Goal: Task Accomplishment & Management: Use online tool/utility

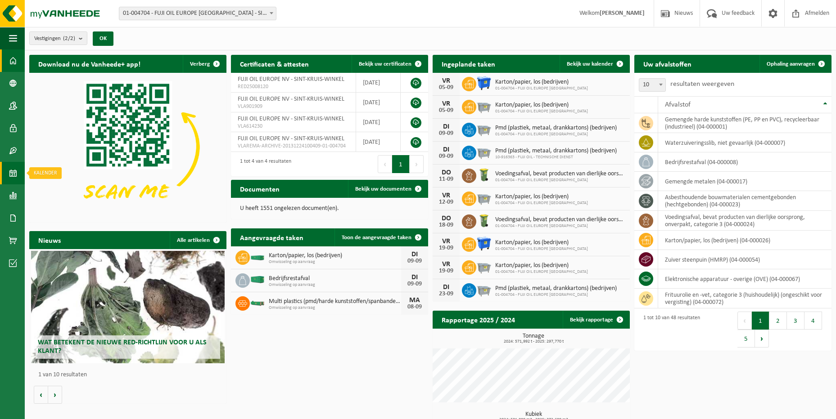
click at [15, 178] on span at bounding box center [13, 173] width 8 height 23
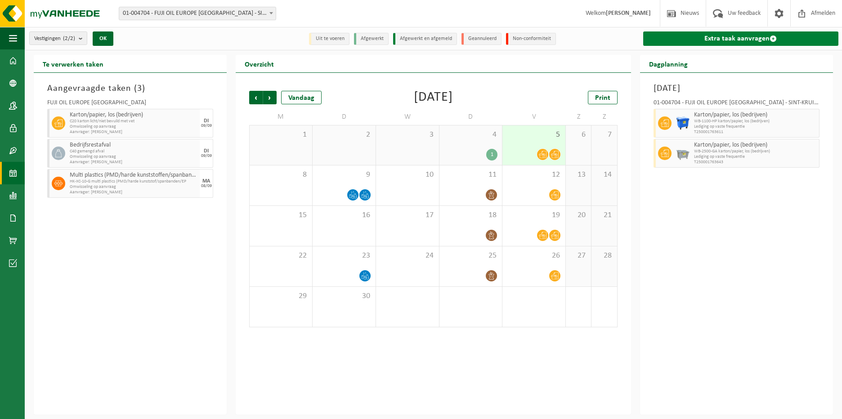
click at [756, 39] on link "Extra taak aanvragen" at bounding box center [741, 39] width 195 height 14
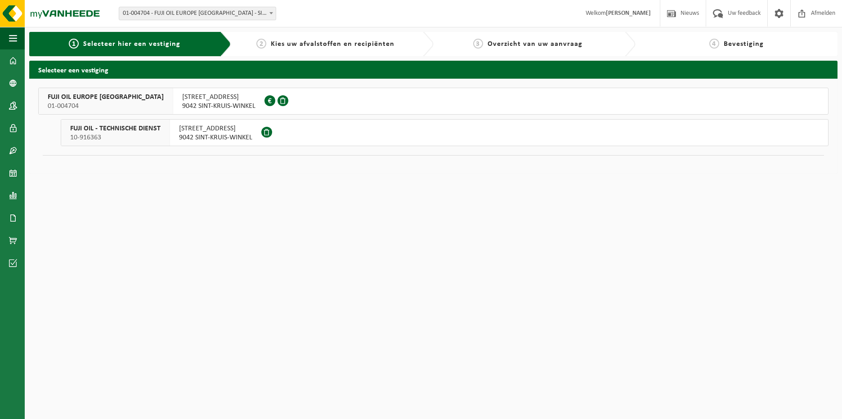
click at [191, 99] on span "KUHLMANNLAAN 36" at bounding box center [218, 97] width 73 height 9
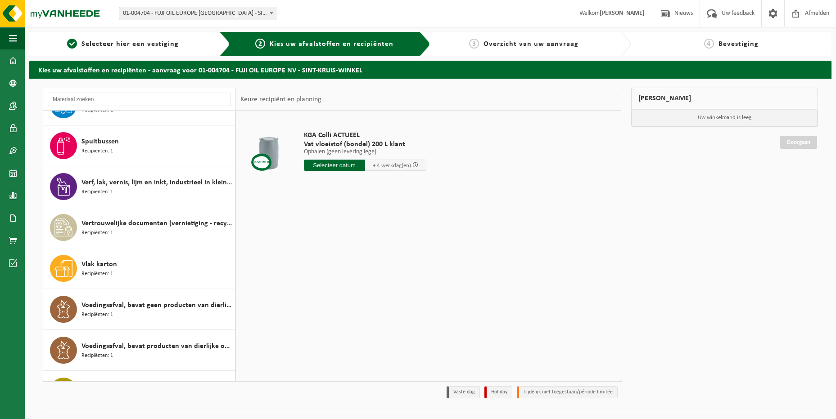
scroll to position [1627, 0]
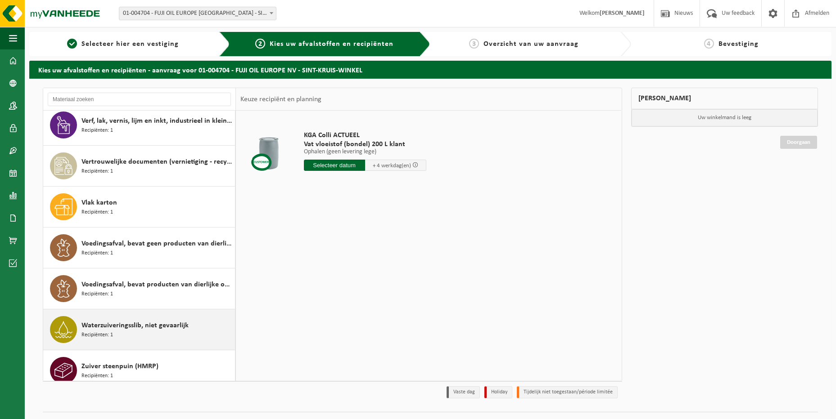
click at [174, 327] on div "Waterzuiveringsslib, niet gevaarlijk Recipiënten: 1" at bounding box center [156, 329] width 151 height 27
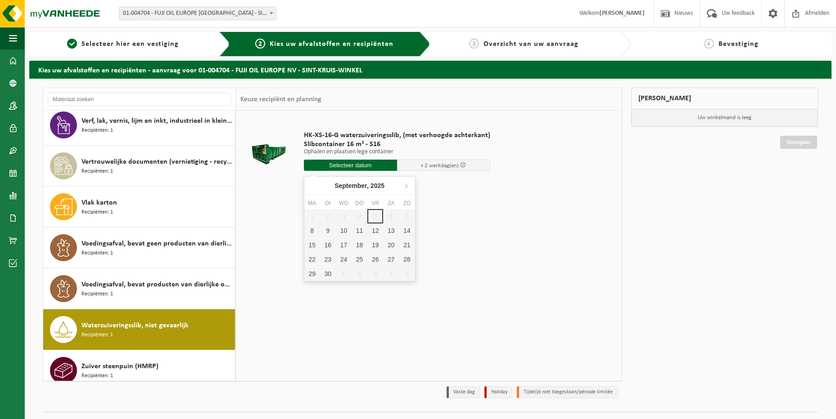
click at [356, 163] on input "text" at bounding box center [350, 165] width 93 height 11
click at [358, 231] on div "11" at bounding box center [359, 231] width 16 height 14
type input "Van 2025-09-11"
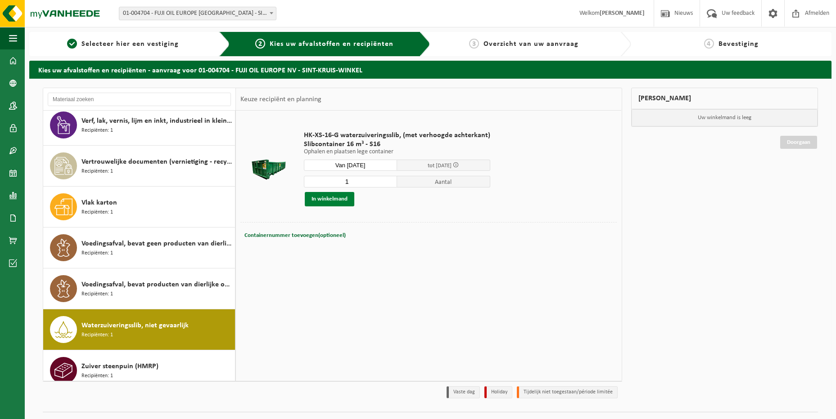
click at [341, 197] on button "In winkelmand" at bounding box center [330, 199] width 50 height 14
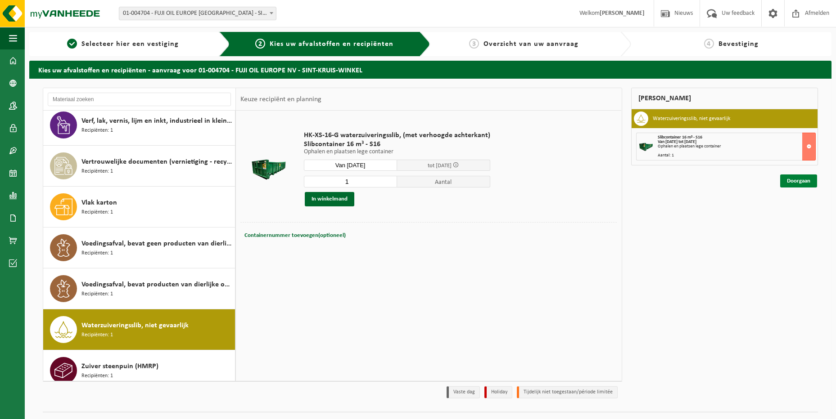
click at [798, 181] on link "Doorgaan" at bounding box center [798, 181] width 37 height 13
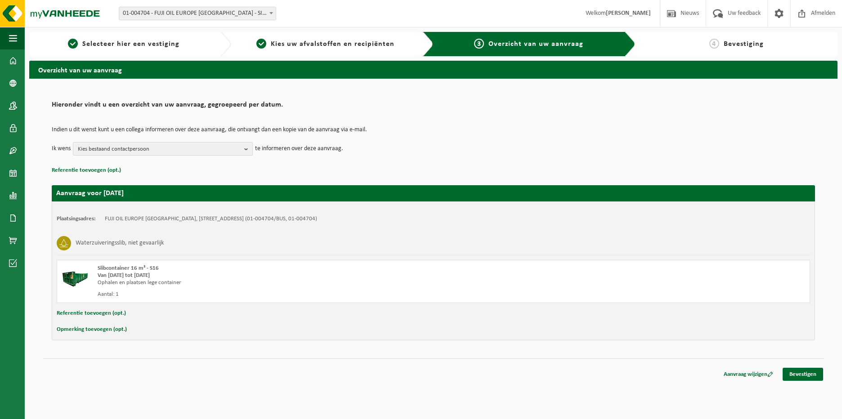
click at [243, 149] on button "Kies bestaand contactpersoon" at bounding box center [163, 149] width 180 height 14
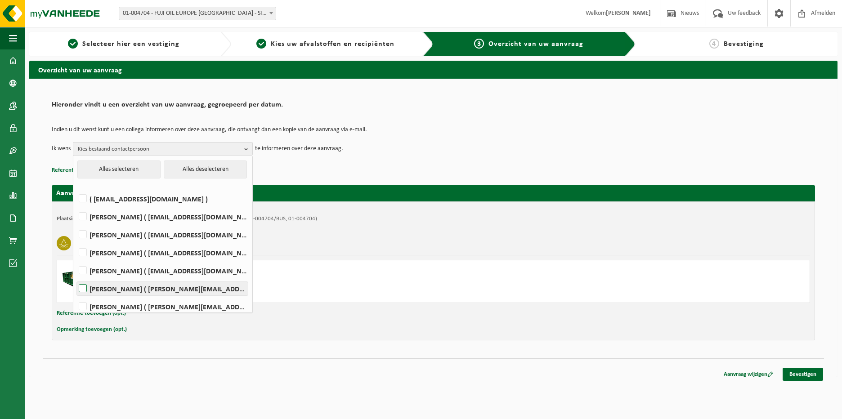
click at [82, 287] on label "[PERSON_NAME] ( [PERSON_NAME][EMAIL_ADDRESS][DOMAIN_NAME] )" at bounding box center [162, 289] width 171 height 14
click at [76, 278] on input "[PERSON_NAME] ( [PERSON_NAME][EMAIL_ADDRESS][DOMAIN_NAME] )" at bounding box center [75, 277] width 0 height 0
checkbox input "true"
click at [82, 254] on label "[PERSON_NAME] ( [EMAIL_ADDRESS][DOMAIN_NAME] )" at bounding box center [162, 253] width 171 height 14
click at [76, 242] on input "[PERSON_NAME] ( [EMAIL_ADDRESS][DOMAIN_NAME] )" at bounding box center [75, 241] width 0 height 0
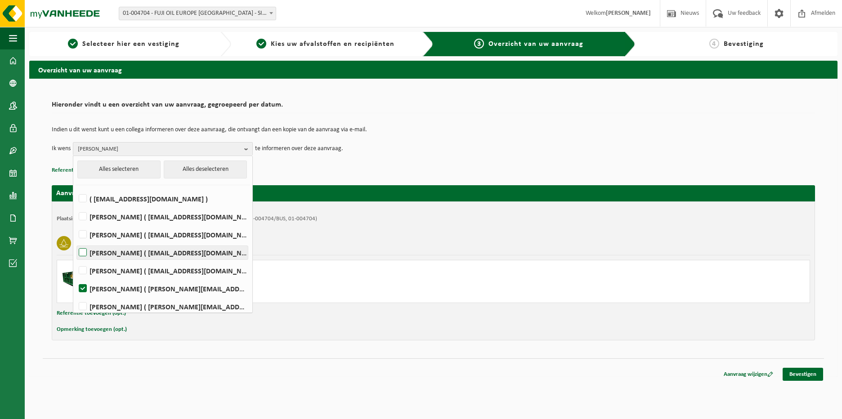
checkbox input "true"
click at [393, 154] on td "Ik wens [PERSON_NAME], [PERSON_NAME] Alles selecteren Alles deselecteren ( [EMA…" at bounding box center [434, 149] width 764 height 14
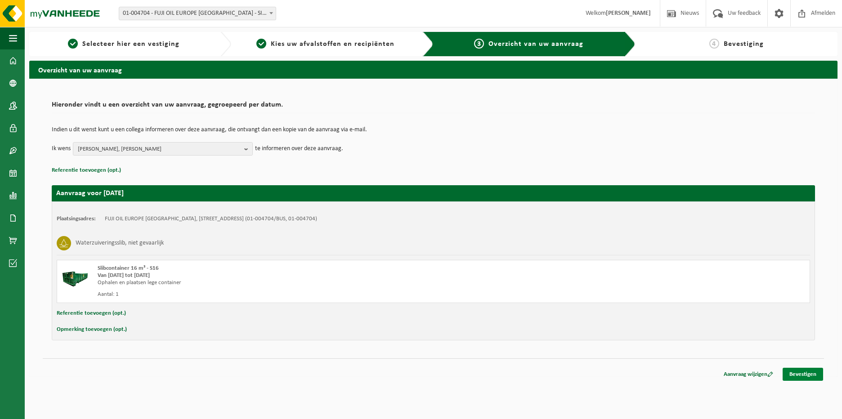
click at [795, 374] on link "Bevestigen" at bounding box center [803, 374] width 41 height 13
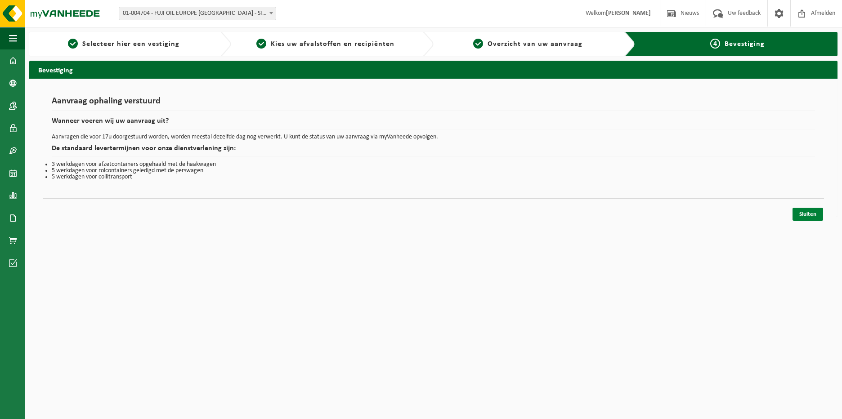
click at [802, 216] on link "Sluiten" at bounding box center [808, 214] width 31 height 13
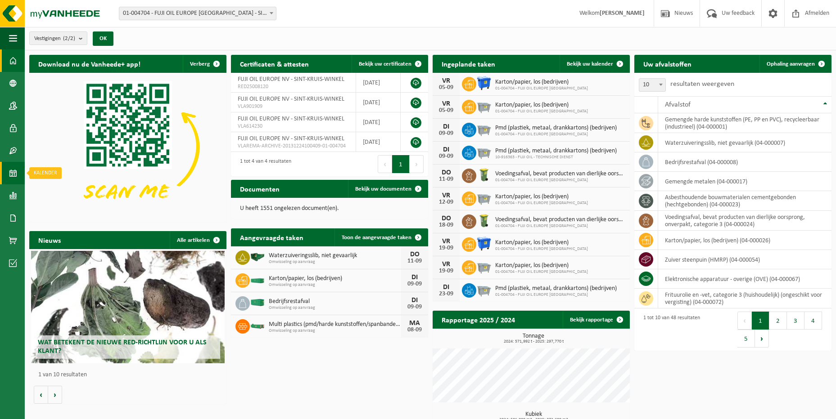
click at [9, 174] on span at bounding box center [13, 173] width 8 height 23
